Goal: Contribute content: Contribute content

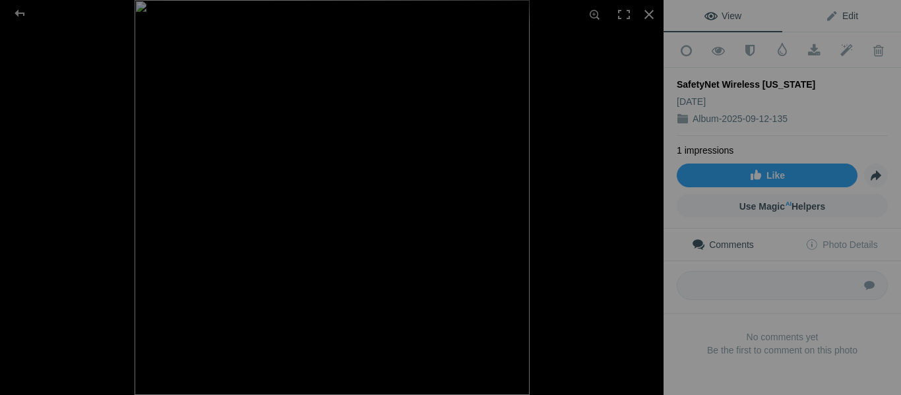
click at [841, 22] on link "Edit" at bounding box center [841, 16] width 119 height 32
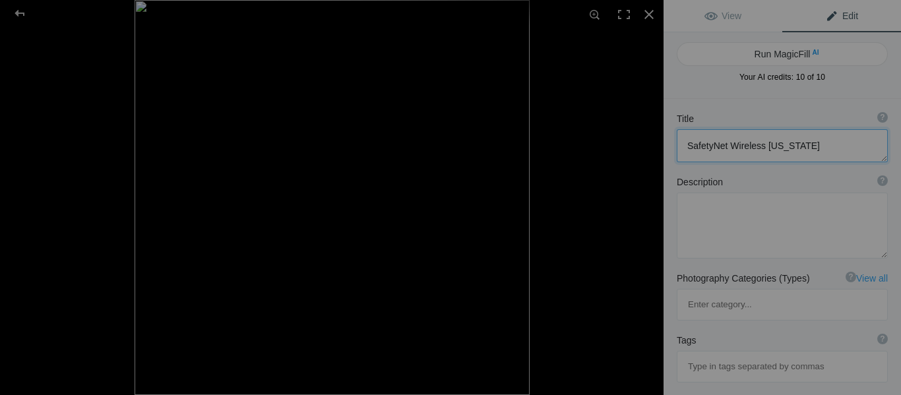
click at [767, 142] on textarea at bounding box center [782, 145] width 211 height 33
paste textarea "| Free Lifeline Cell Phone Plans"
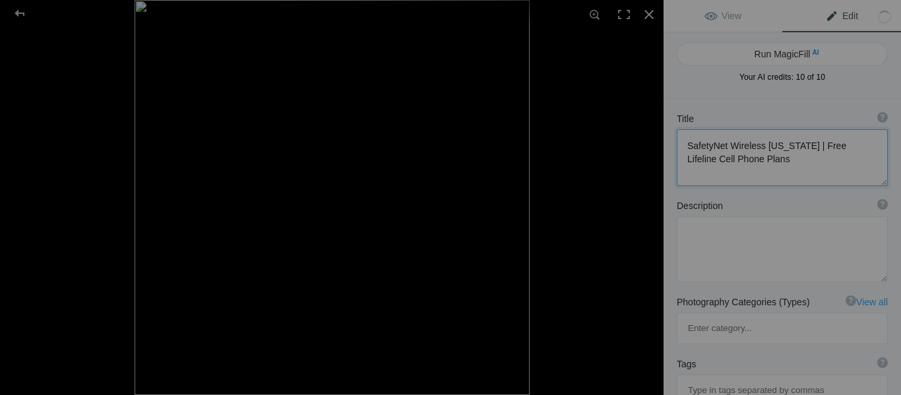
type textarea "SafetyNet Wireless [US_STATE] | Free Lifeline Cell Phone Plans"
click at [721, 264] on textarea at bounding box center [782, 249] width 211 height 66
paste textarea "Get reliable wireless coverage in [US_STATE] with SafetyNet Wireless. Enjoy unl…"
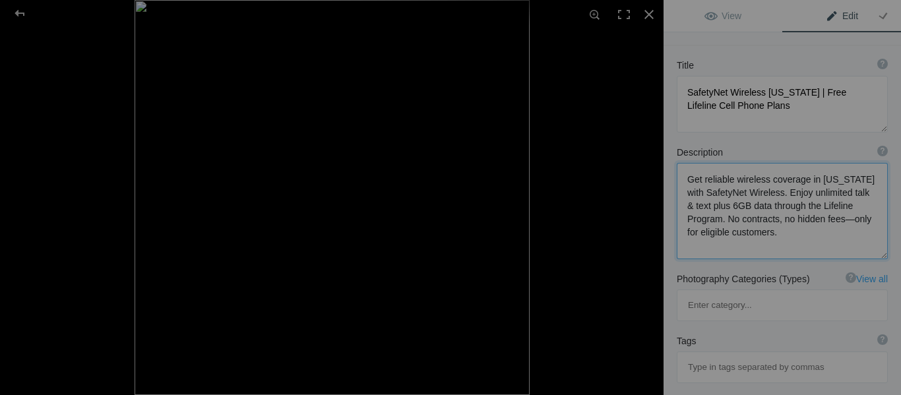
scroll to position [66, 0]
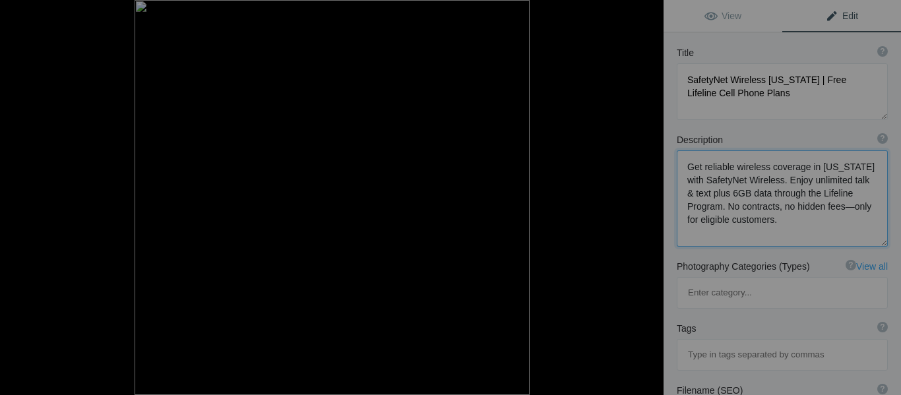
type textarea "Get reliable wireless coverage in [US_STATE] with SafetyNet Wireless. Enjoy unl…"
click at [752, 343] on input at bounding box center [782, 355] width 196 height 24
paste input "Free Lifeline Service"
type input "Free Lifeline Service"
paste input "Government Assistance Program"
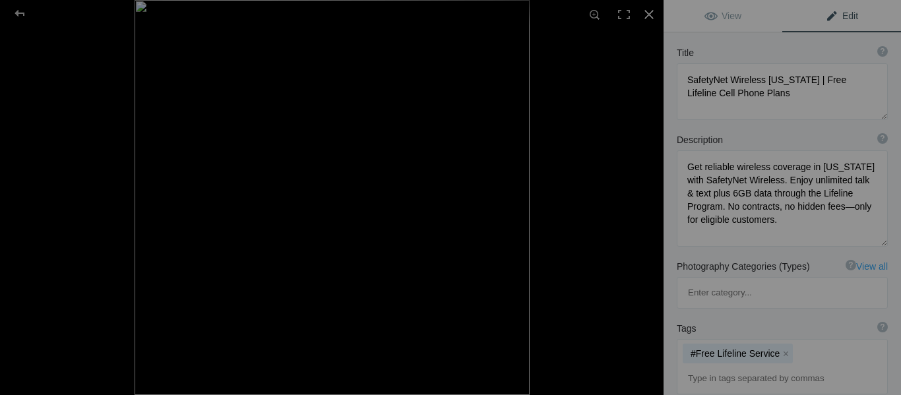
type input "Government Assistance Program"
paste input "Lifeline [US_STATE]"
type input "Lifeline [US_STATE]"
paste input "Free Government Phone Service in [US_STATE]"
type input "Free Government Phone Service in [US_STATE]"
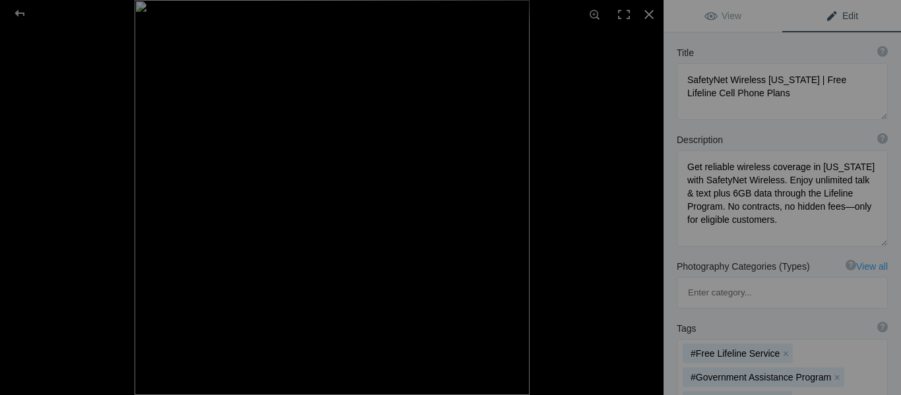
paste input "Free Lifeline Phone Service in [US_STATE]"
type input "Free Lifeline Phone Service in [US_STATE]"
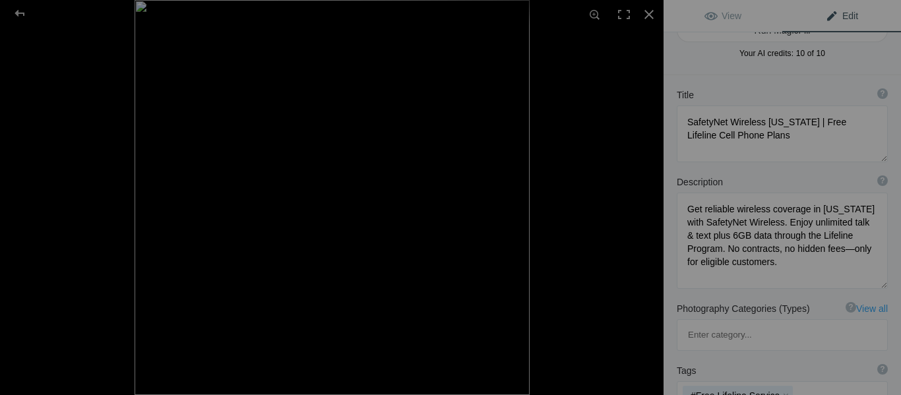
scroll to position [0, 0]
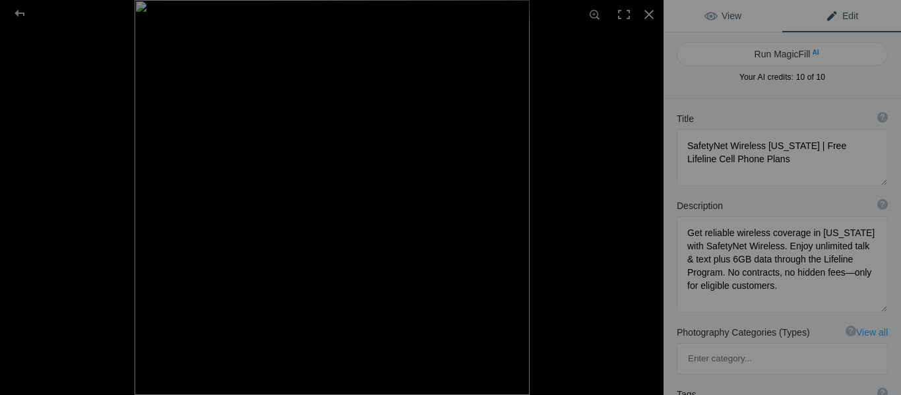
click at [724, 15] on span "View" at bounding box center [722, 16] width 37 height 11
